Goal: Task Accomplishment & Management: Use online tool/utility

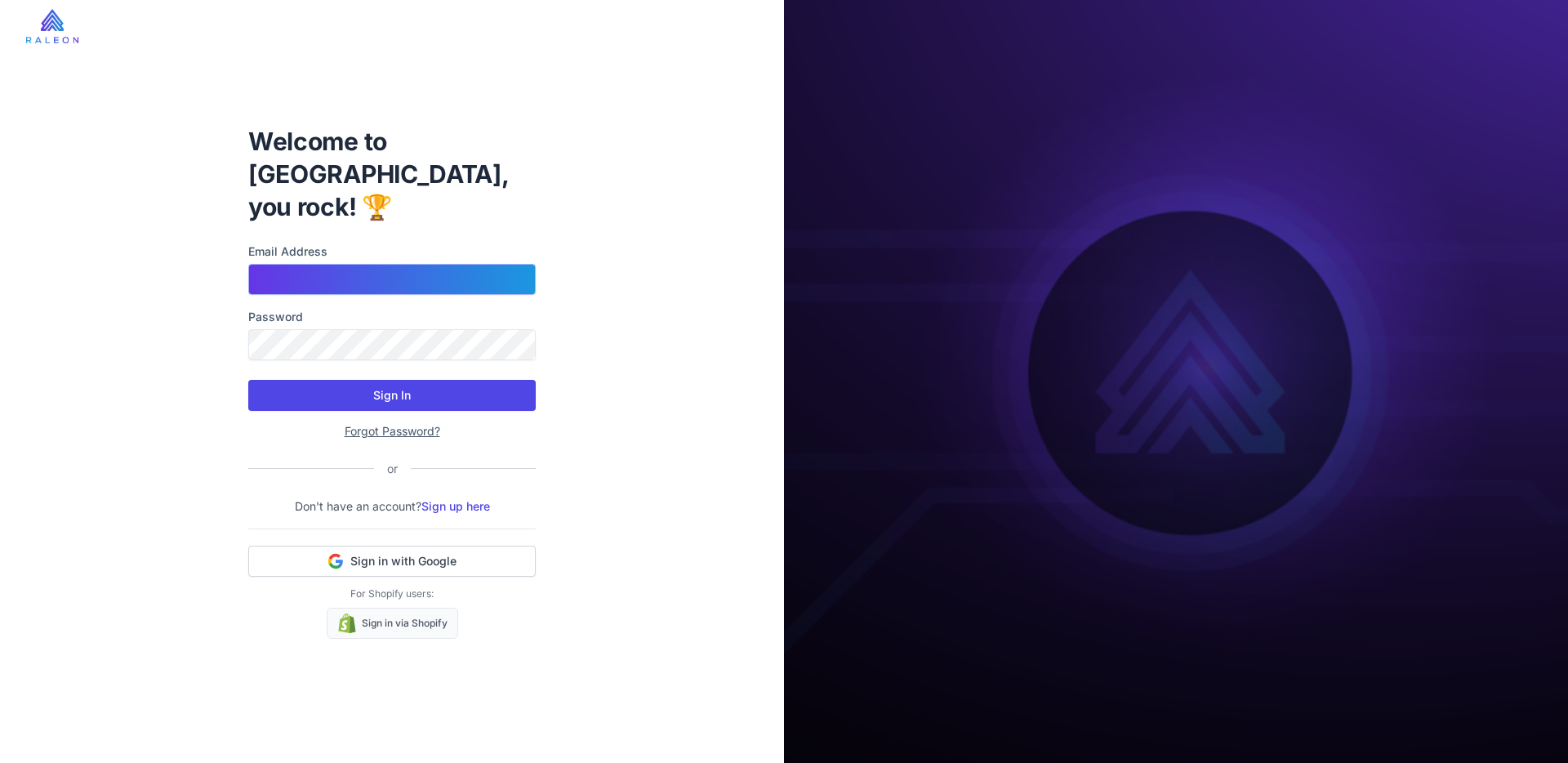
type input "**********"
click at [372, 380] on button "Sign In" at bounding box center [392, 395] width 288 height 31
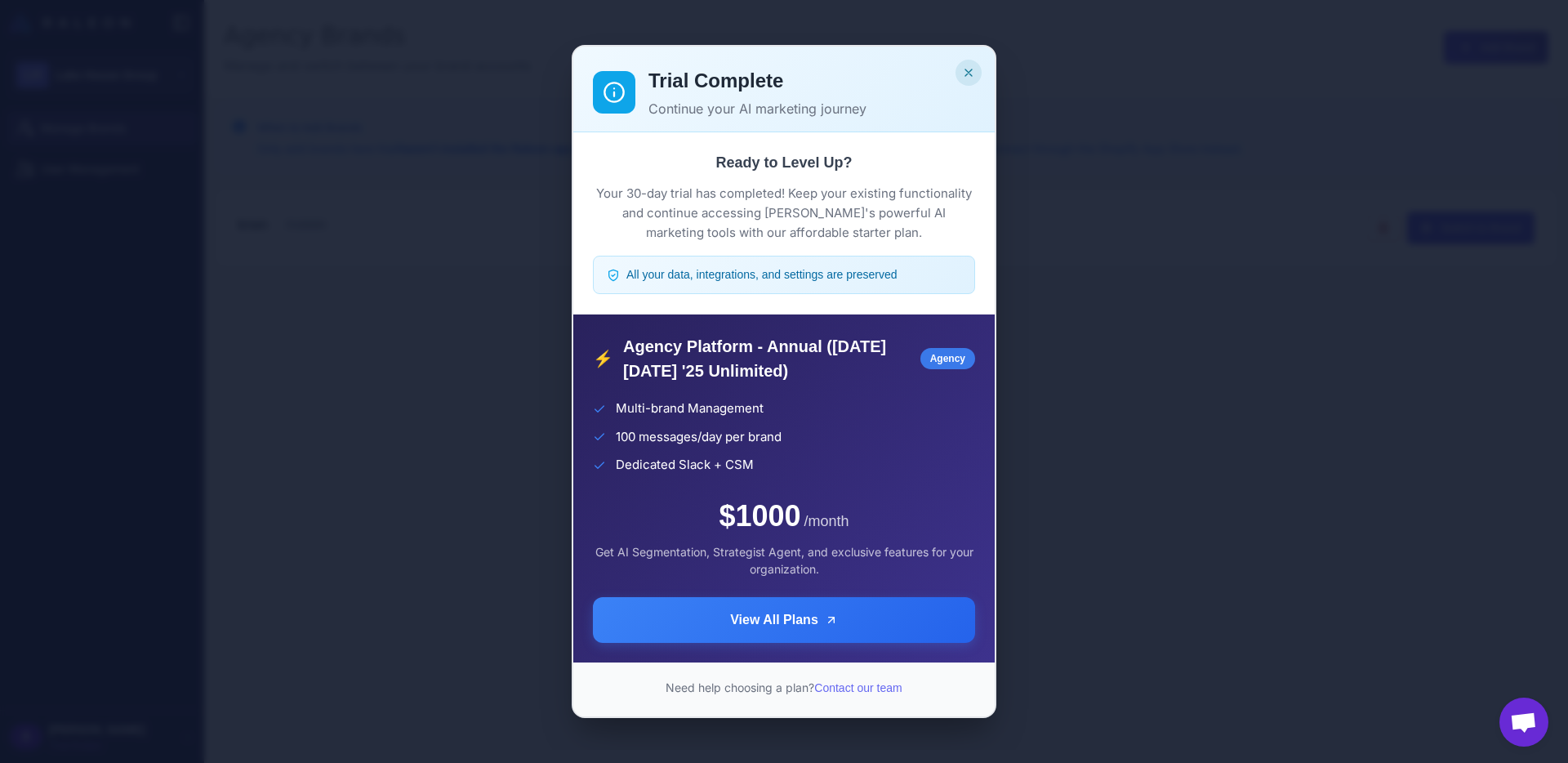
click at [972, 66] on icon "Close" at bounding box center [969, 72] width 13 height 13
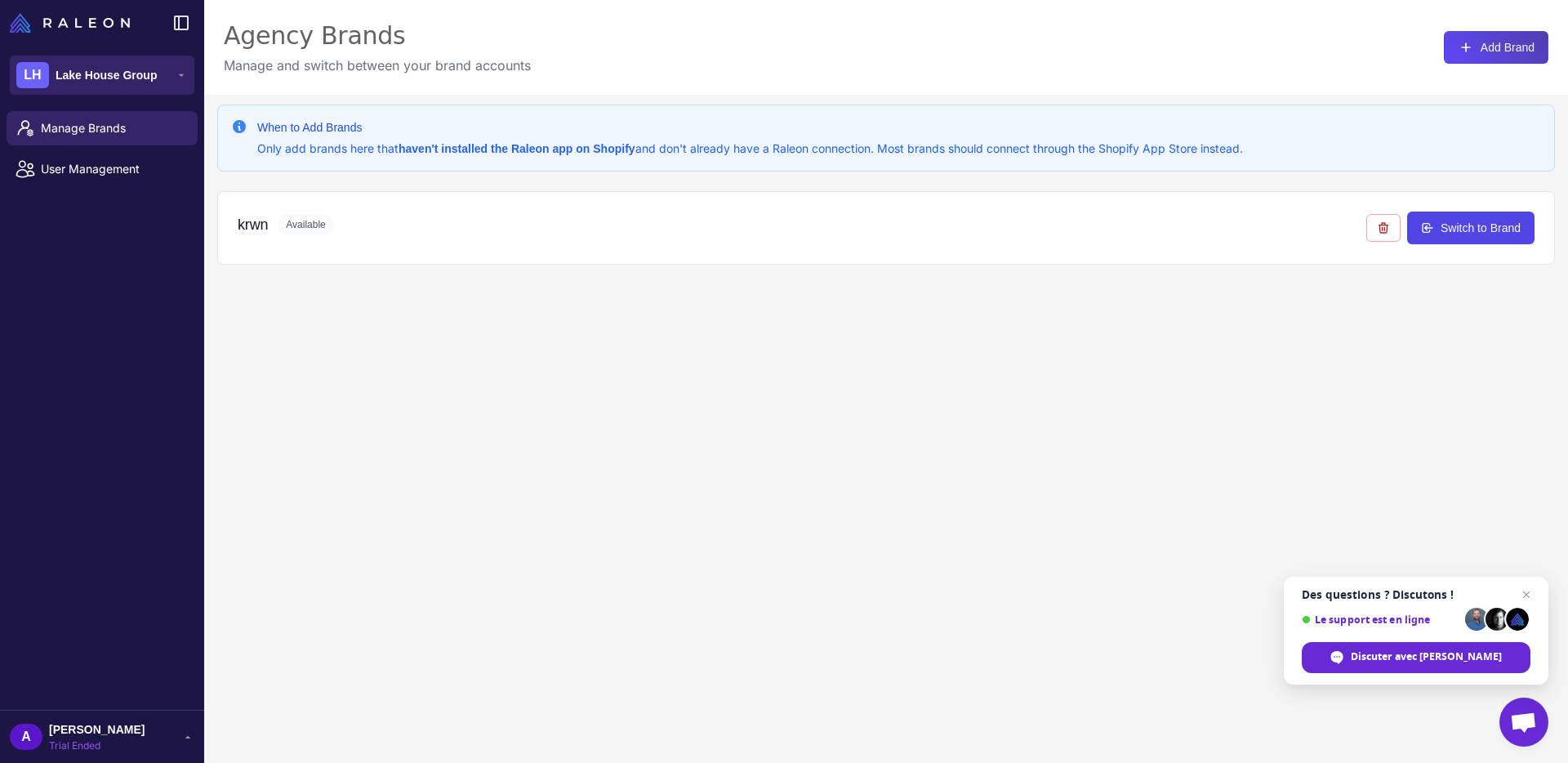
click at [140, 81] on span "Lake House Group" at bounding box center [106, 74] width 101 height 18
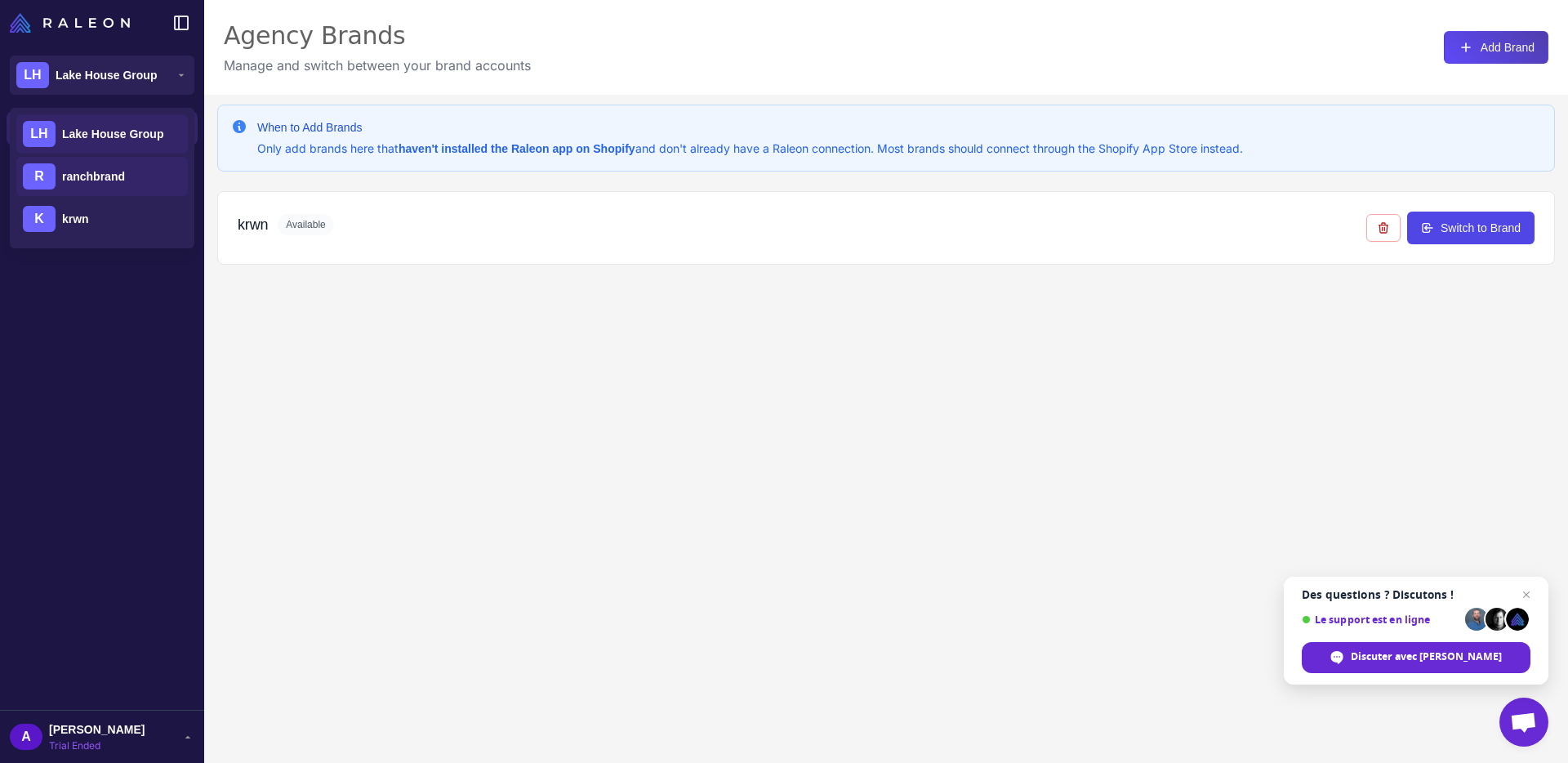
click at [85, 181] on span "ranchbrand" at bounding box center [94, 176] width 63 height 18
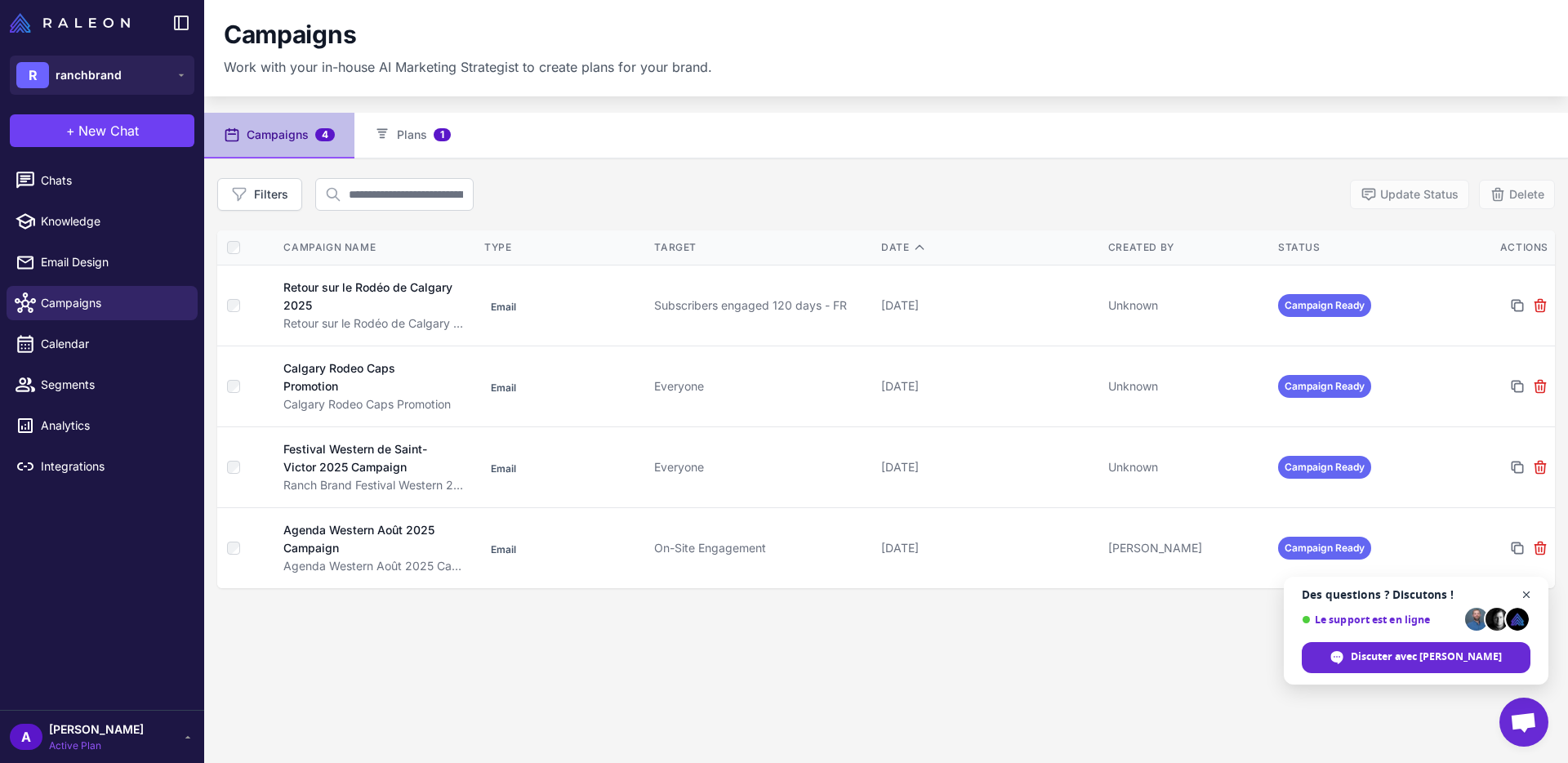
click at [1523, 592] on span "Fermer le chat" at bounding box center [1527, 596] width 20 height 20
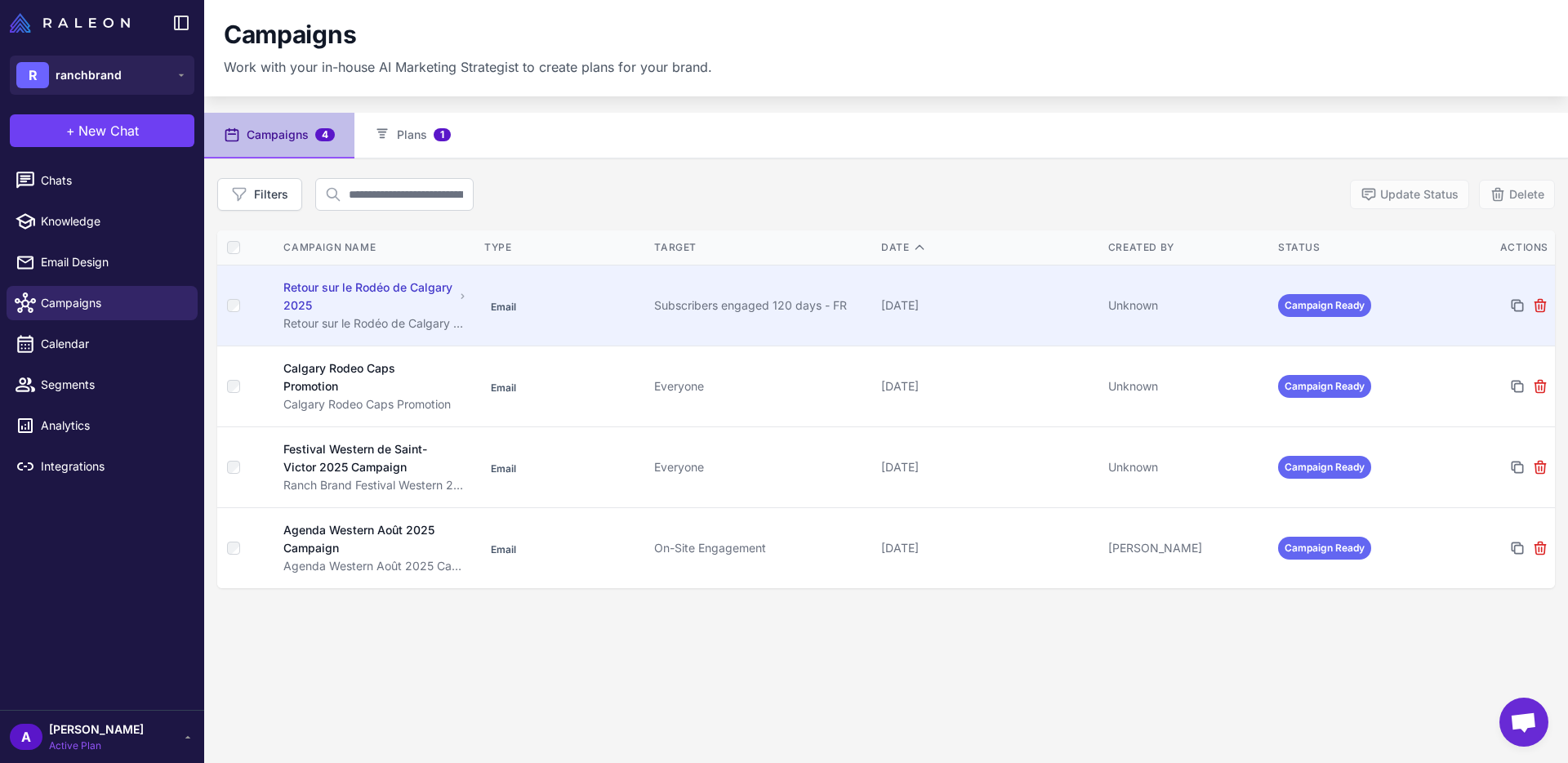
click at [335, 282] on div "Retour sur le Rodéo de Calgary 2025" at bounding box center [368, 296] width 170 height 36
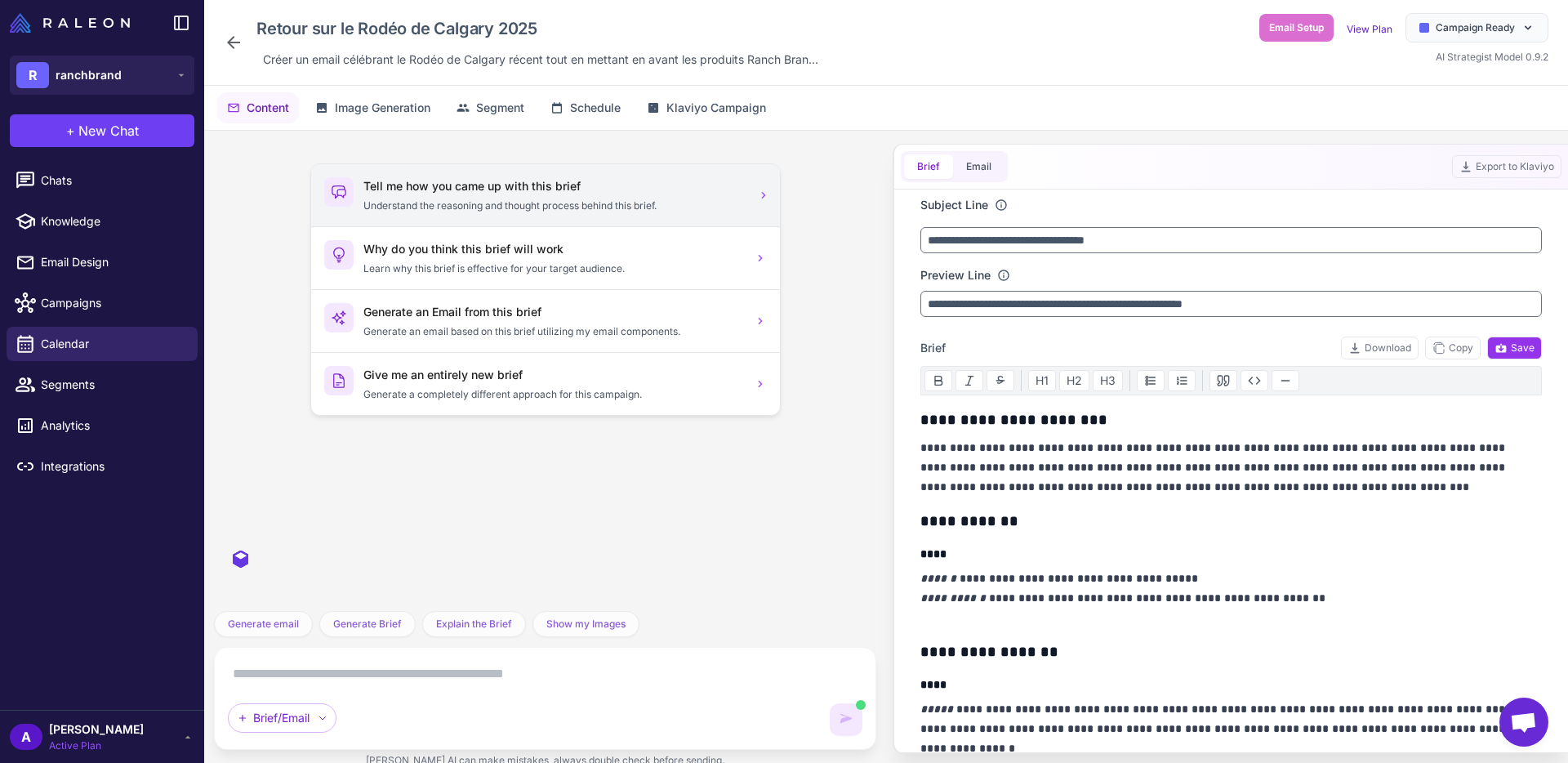
scroll to position [10171, 0]
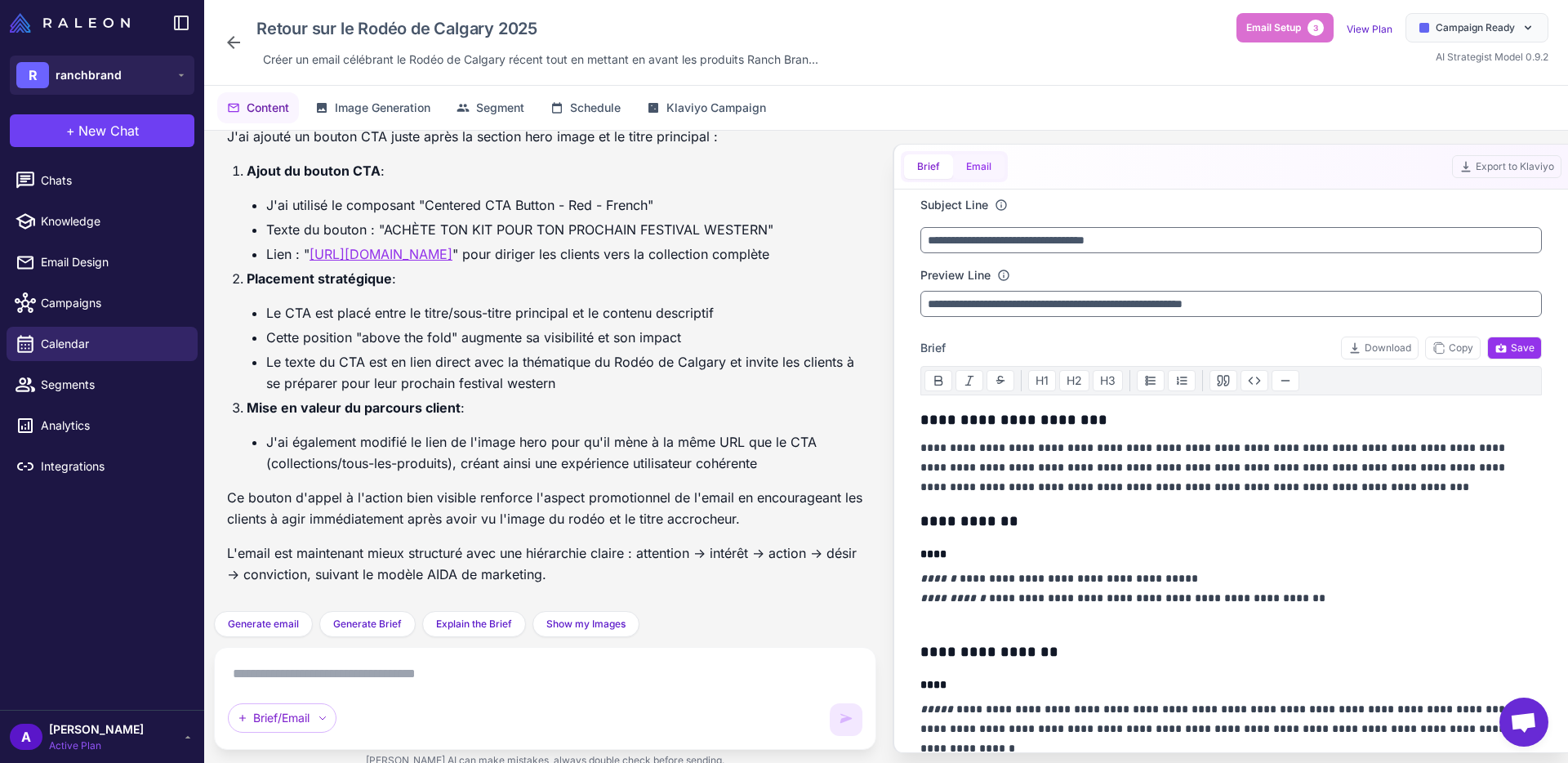
click at [991, 170] on button "Email" at bounding box center [978, 166] width 51 height 24
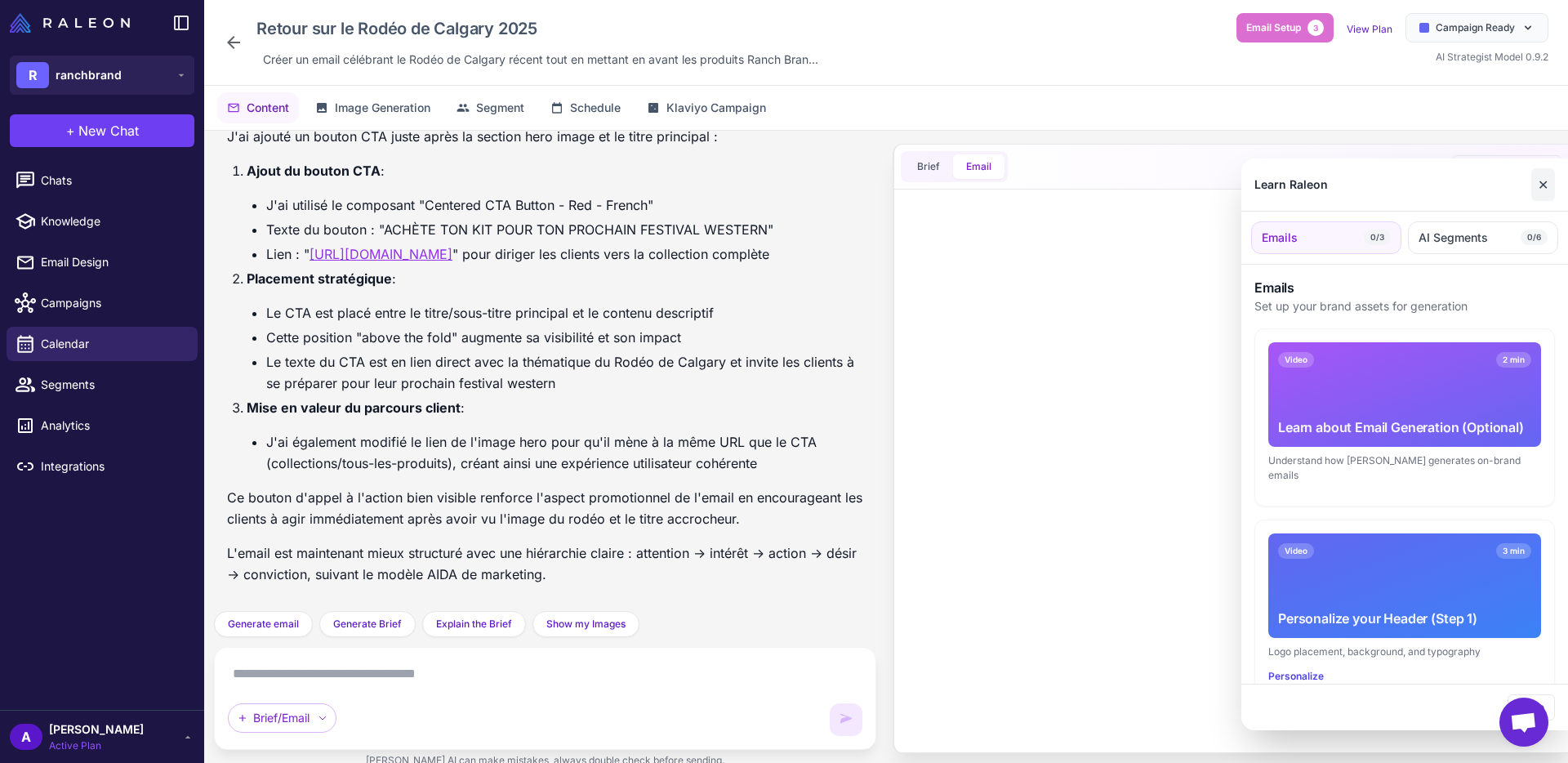
click at [1543, 185] on button "✕" at bounding box center [1543, 184] width 23 height 33
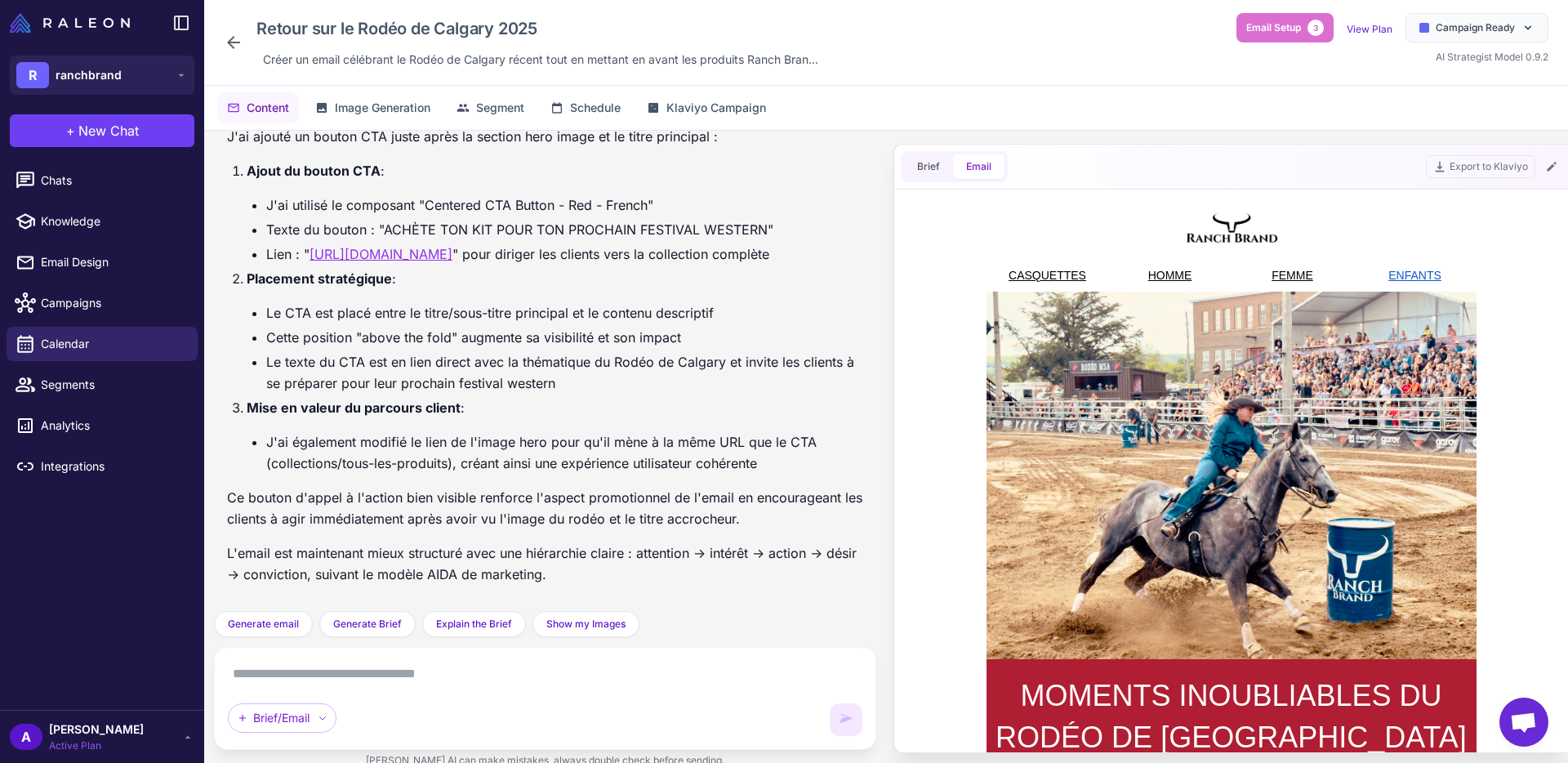
scroll to position [0, 0]
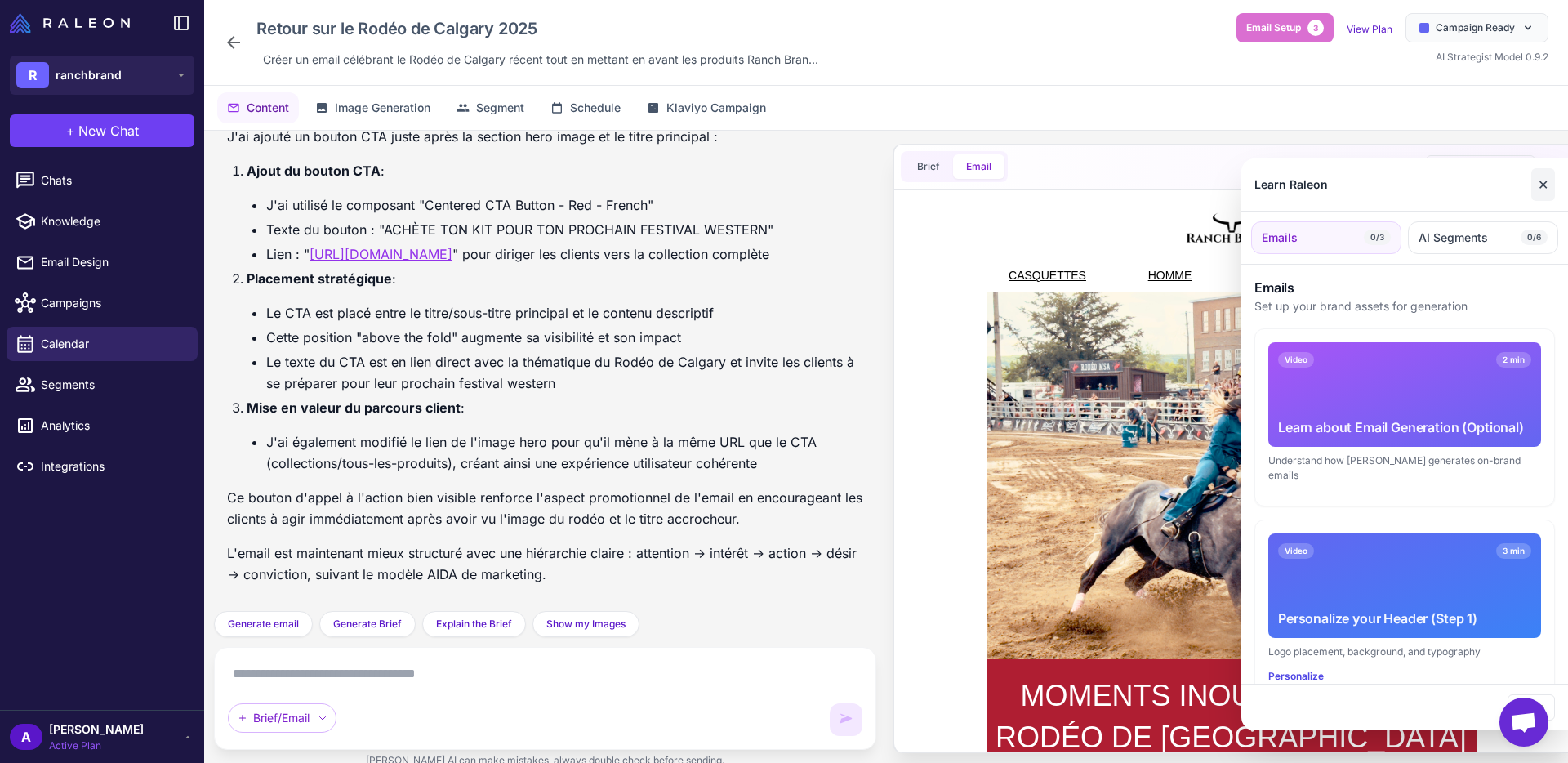
click at [1544, 183] on button "✕" at bounding box center [1543, 184] width 23 height 33
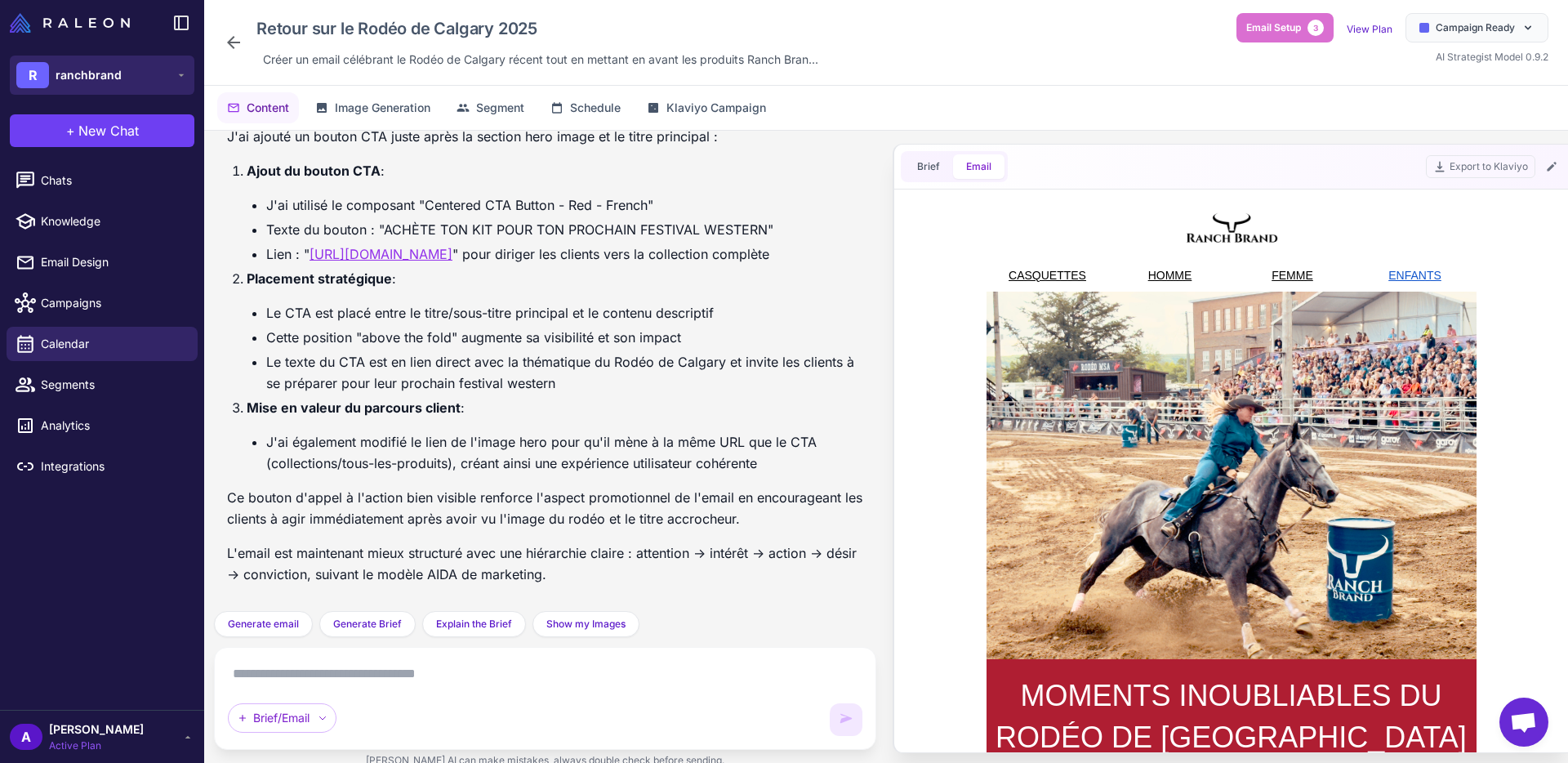
click at [84, 81] on span "ranchbrand" at bounding box center [88, 74] width 66 height 18
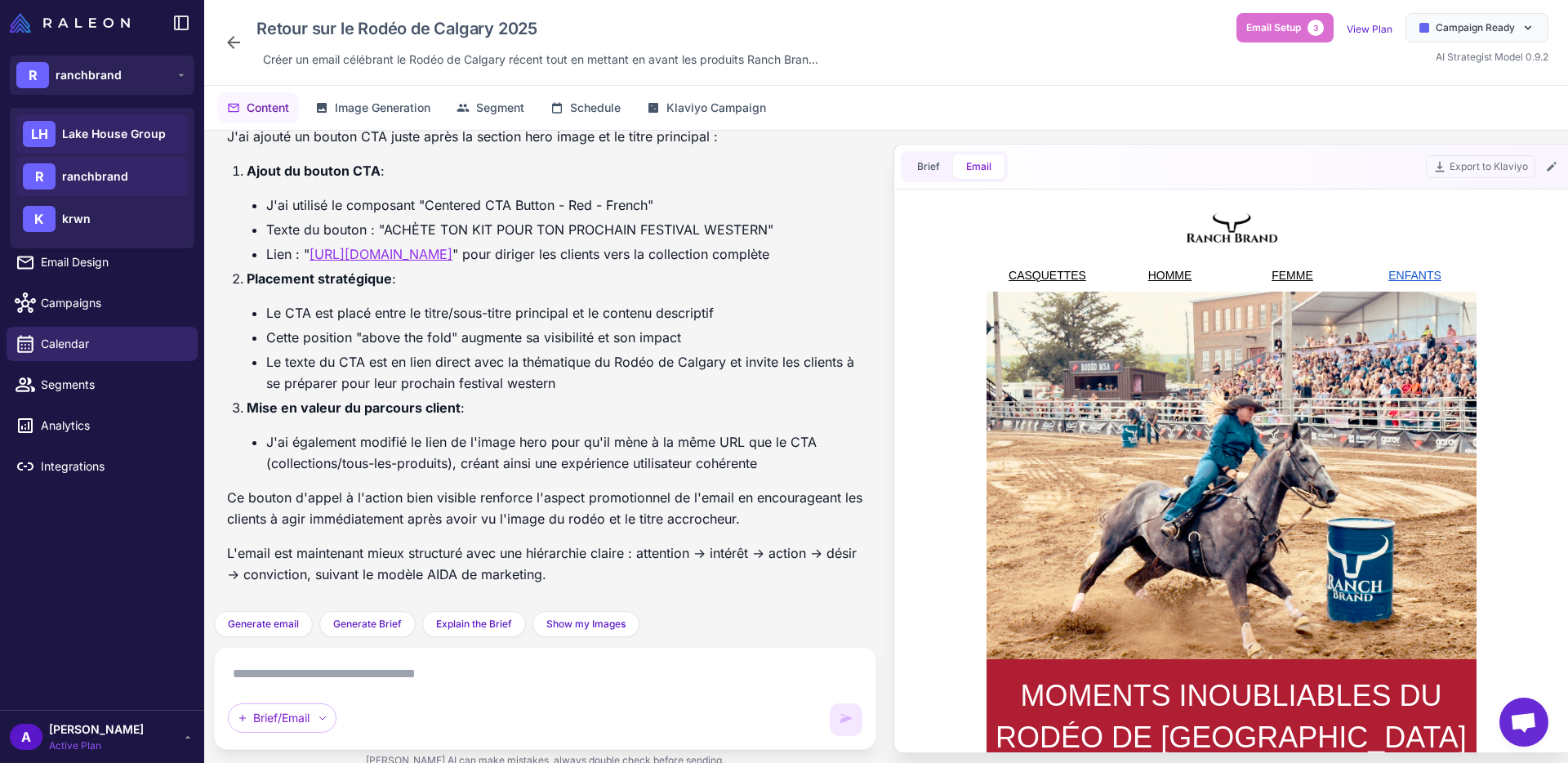
click at [87, 134] on span "Lake House Group" at bounding box center [114, 134] width 104 height 18
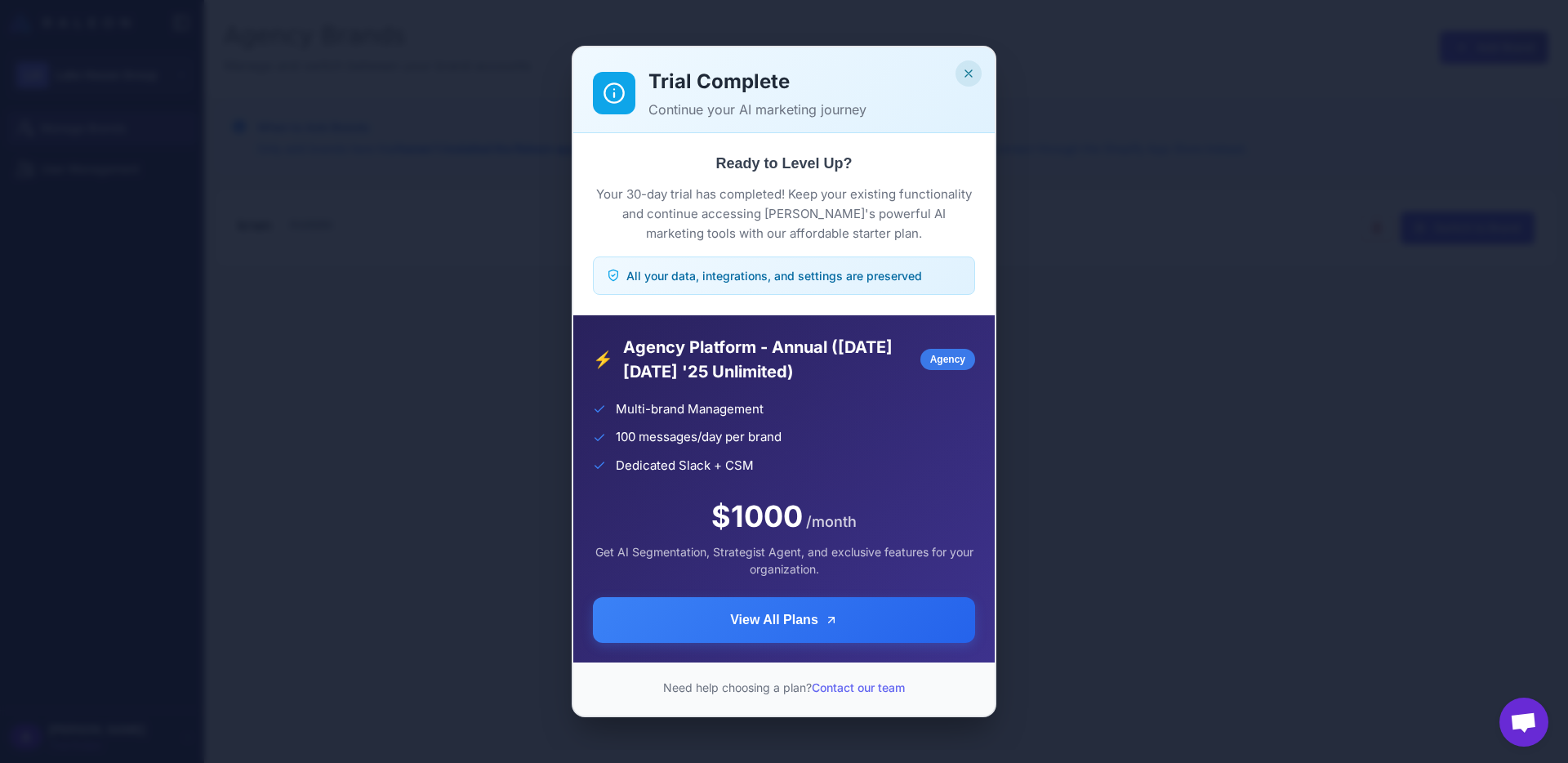
click at [964, 76] on icon "Close" at bounding box center [969, 73] width 13 height 13
